Goal: Check status: Check status

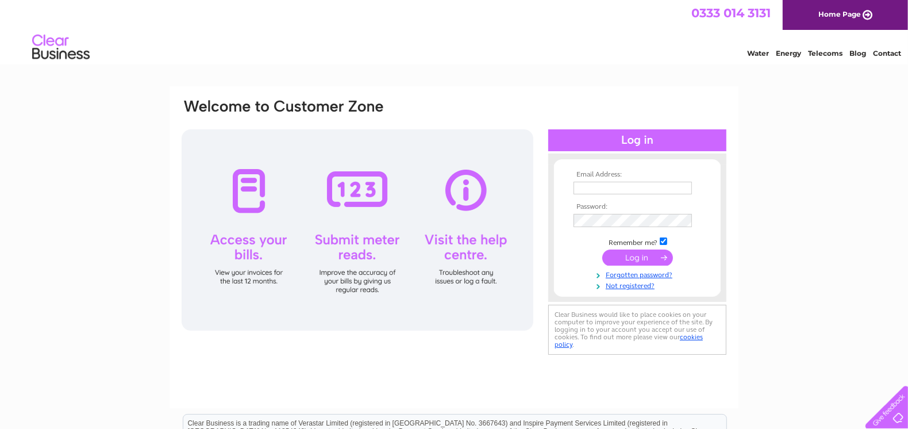
type input "avril@karimix.com"
click at [650, 253] on input "submit" at bounding box center [637, 257] width 71 height 16
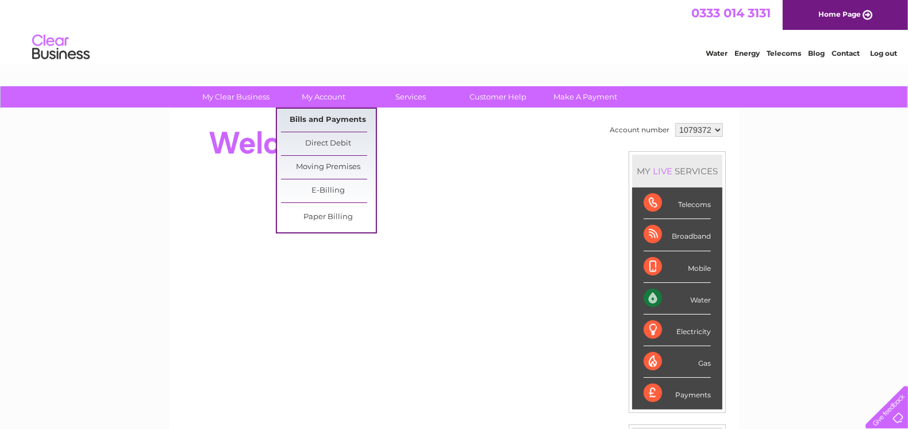
click at [314, 119] on link "Bills and Payments" at bounding box center [328, 120] width 95 height 23
